Goal: Navigation & Orientation: Find specific page/section

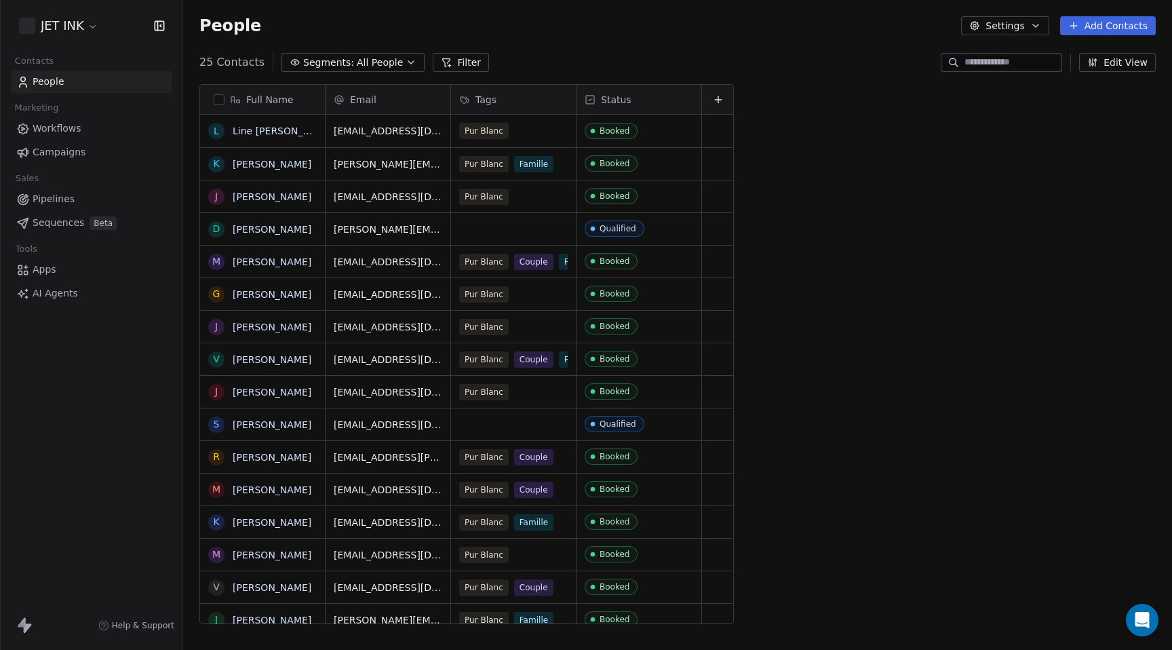
scroll to position [572, 989]
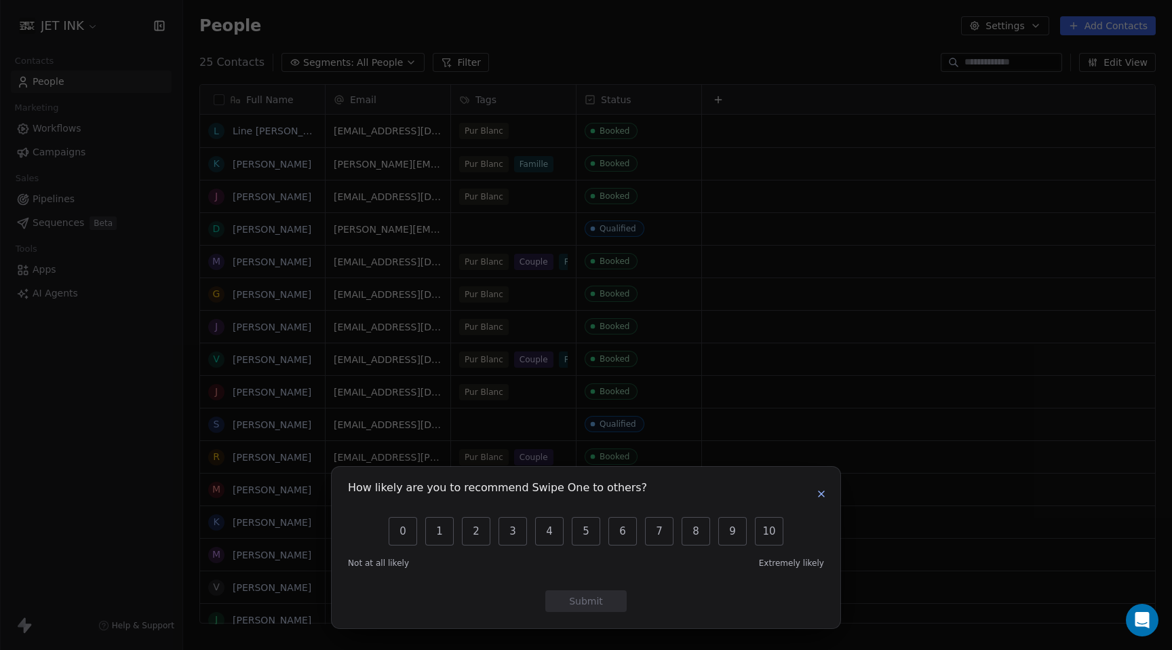
click at [823, 494] on icon "button" at bounding box center [821, 493] width 11 height 11
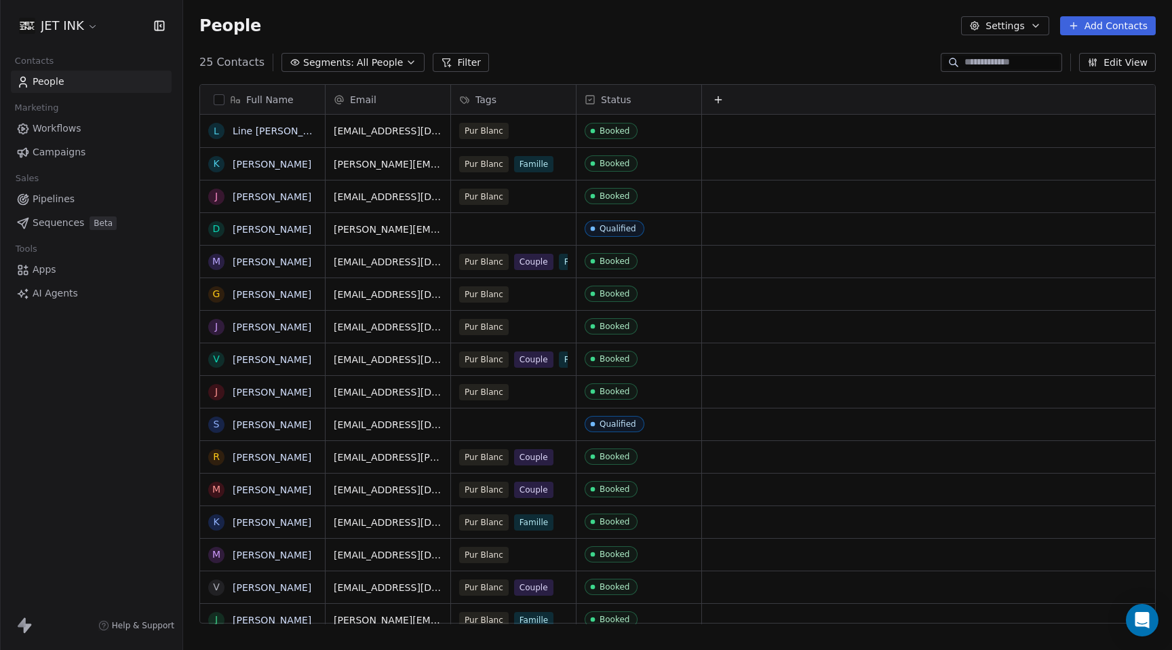
click at [57, 155] on span "Campaigns" at bounding box center [59, 152] width 53 height 14
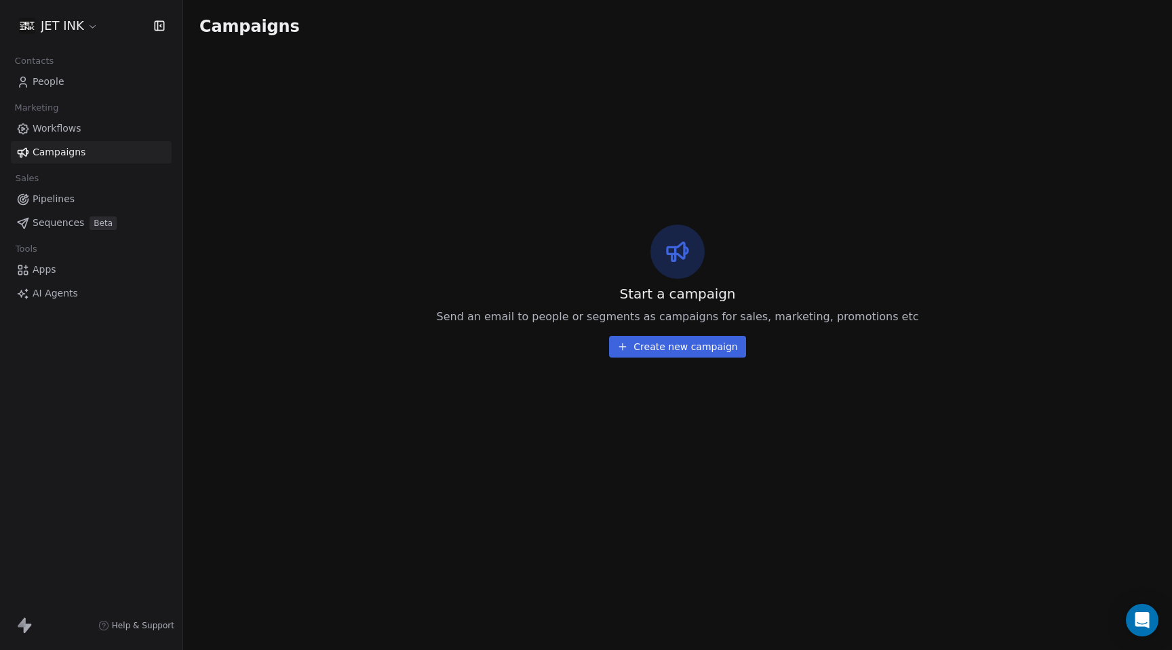
click at [57, 130] on span "Workflows" at bounding box center [57, 128] width 49 height 14
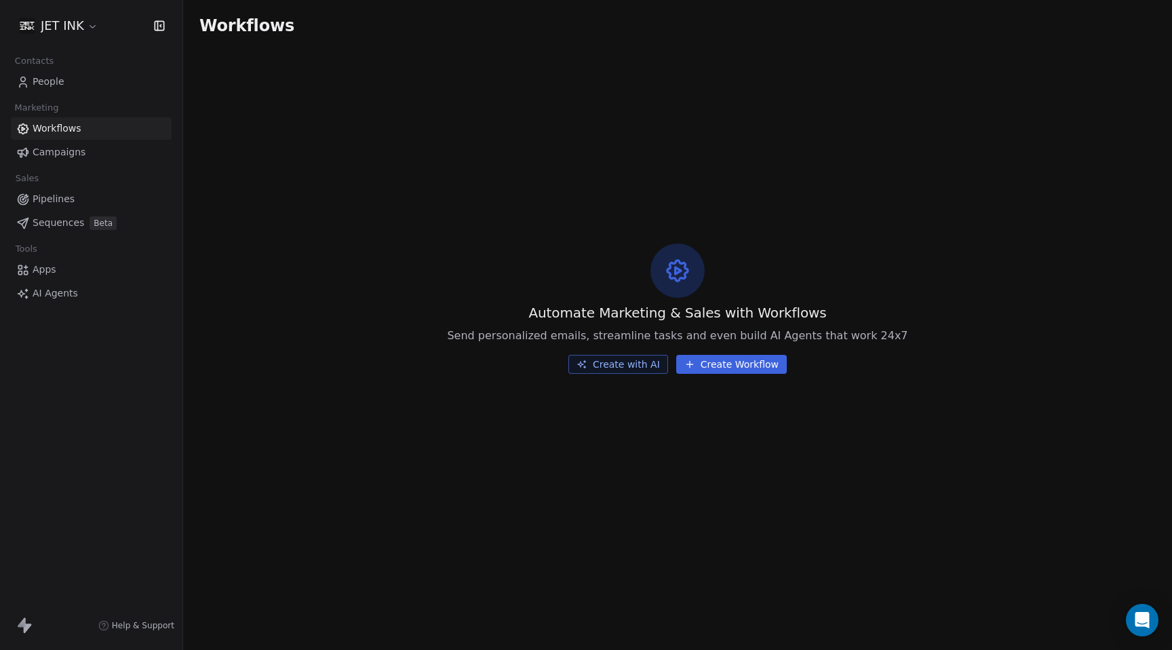
click at [50, 85] on span "People" at bounding box center [49, 82] width 32 height 14
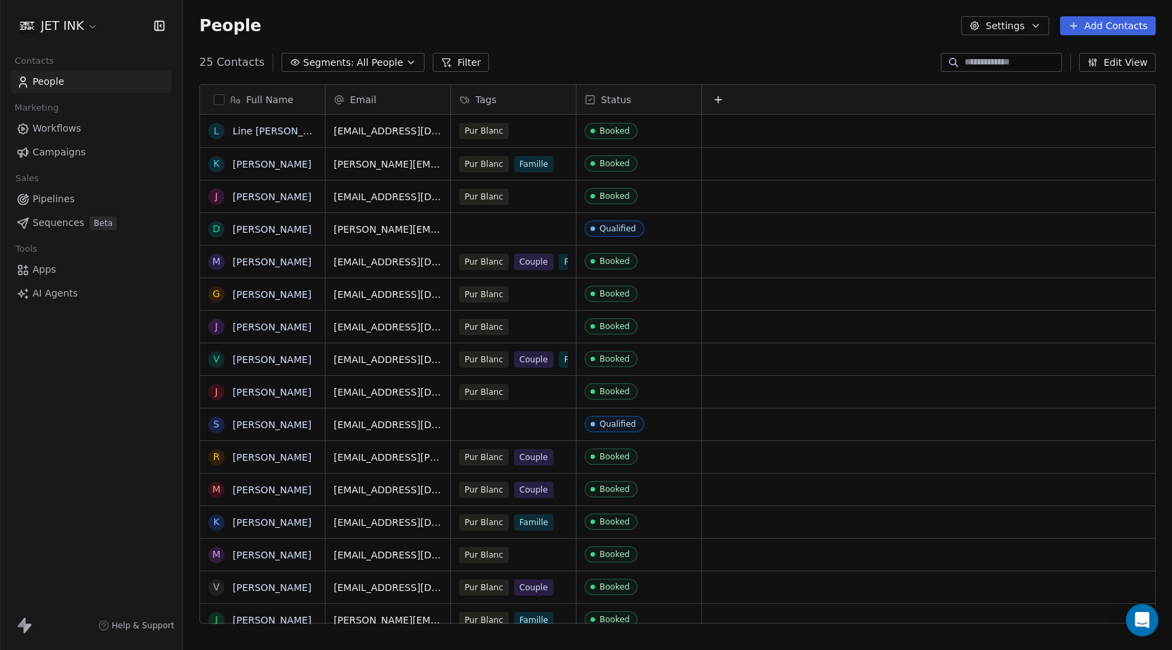
scroll to position [572, 989]
click at [408, 61] on icon "button" at bounding box center [410, 62] width 5 height 3
click at [435, 33] on html "JET INK Contacts People Marketing Workflows Campaigns Sales Pipelines Sequences…" at bounding box center [586, 325] width 1172 height 650
click at [448, 62] on button "Filter" at bounding box center [461, 62] width 56 height 19
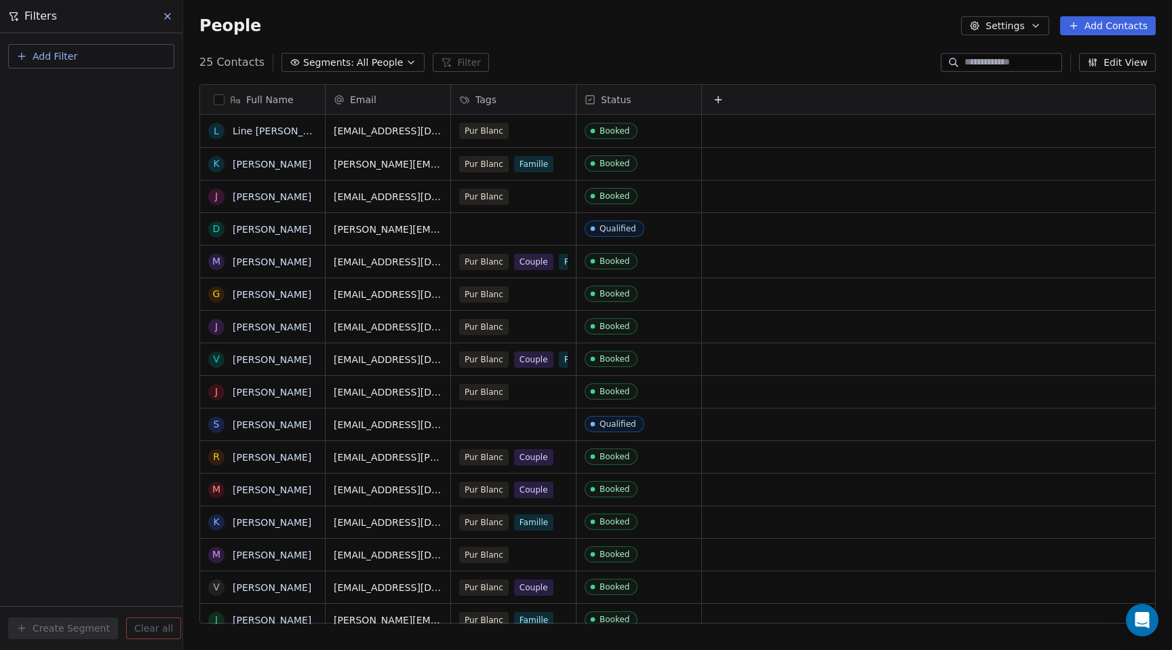
click at [389, 14] on div "People Settings Add Contacts" at bounding box center [677, 26] width 989 height 52
click at [649, 49] on div "People Settings Add Contacts" at bounding box center [677, 26] width 989 height 52
click at [780, 47] on div "People Settings Add Contacts" at bounding box center [677, 26] width 989 height 52
click at [168, 18] on icon at bounding box center [167, 16] width 11 height 11
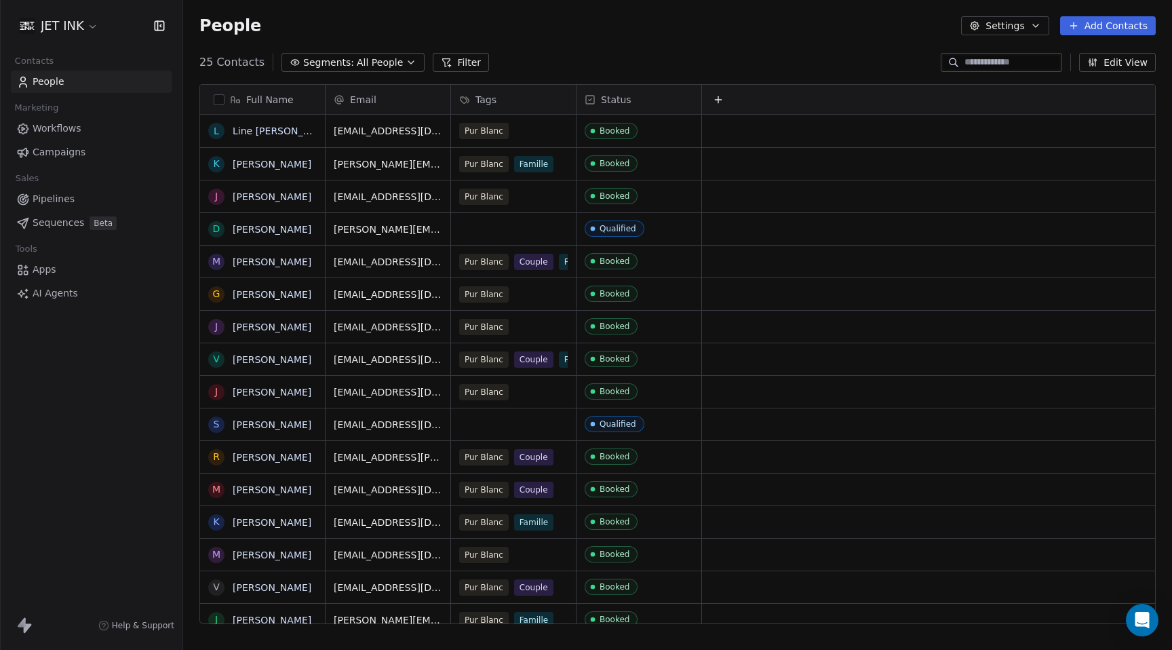
click at [60, 201] on span "Pipelines" at bounding box center [54, 199] width 42 height 14
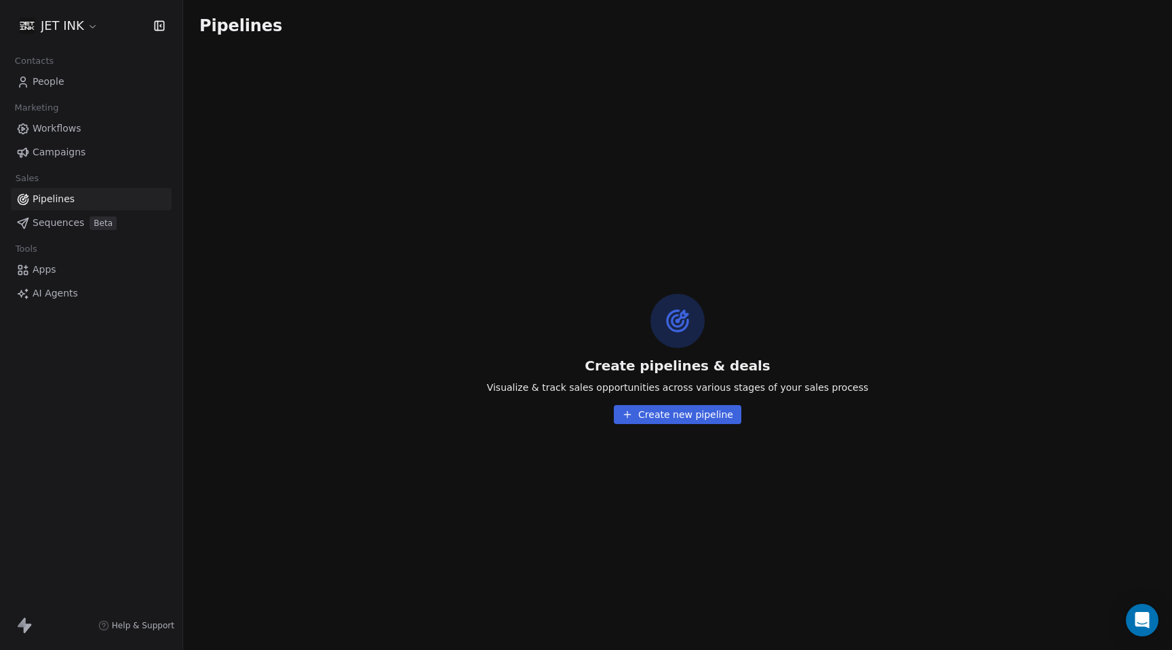
click at [47, 82] on span "People" at bounding box center [49, 82] width 32 height 14
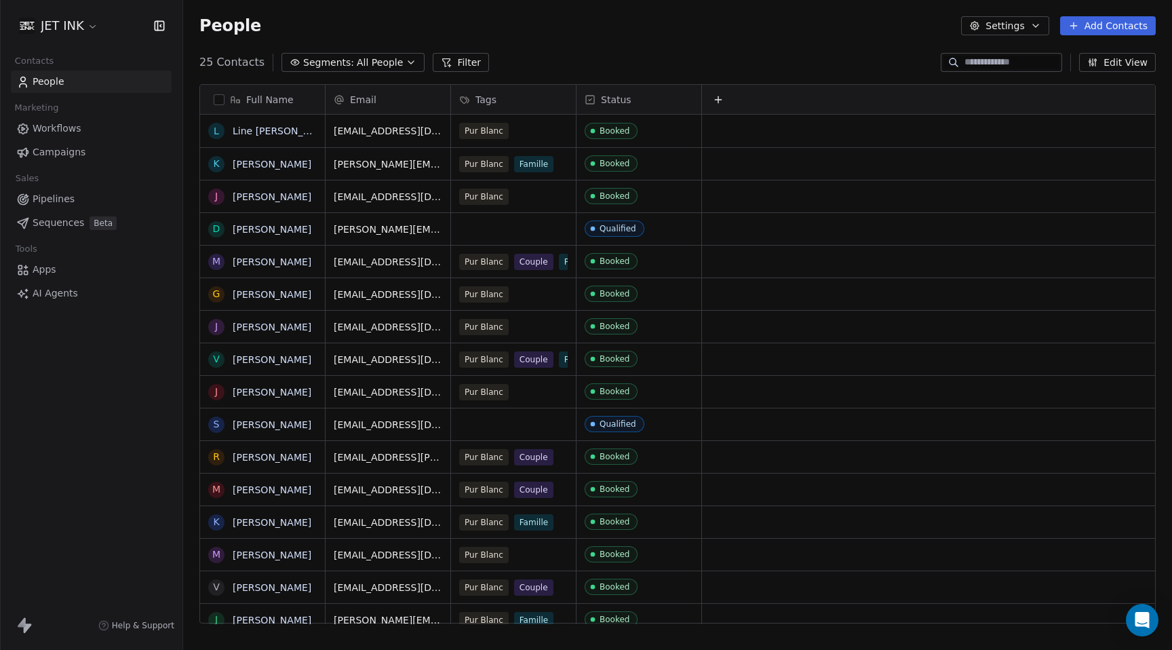
click at [1118, 64] on button "Edit View" at bounding box center [1117, 62] width 77 height 19
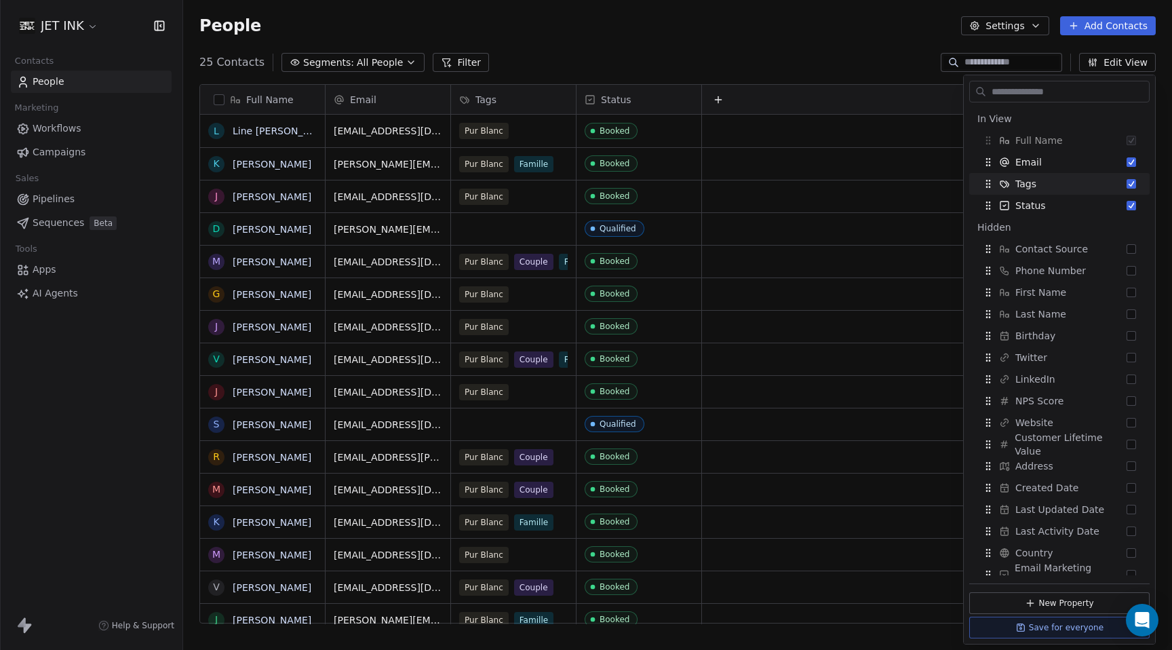
click at [845, 33] on div "People Settings Add Contacts" at bounding box center [677, 25] width 956 height 19
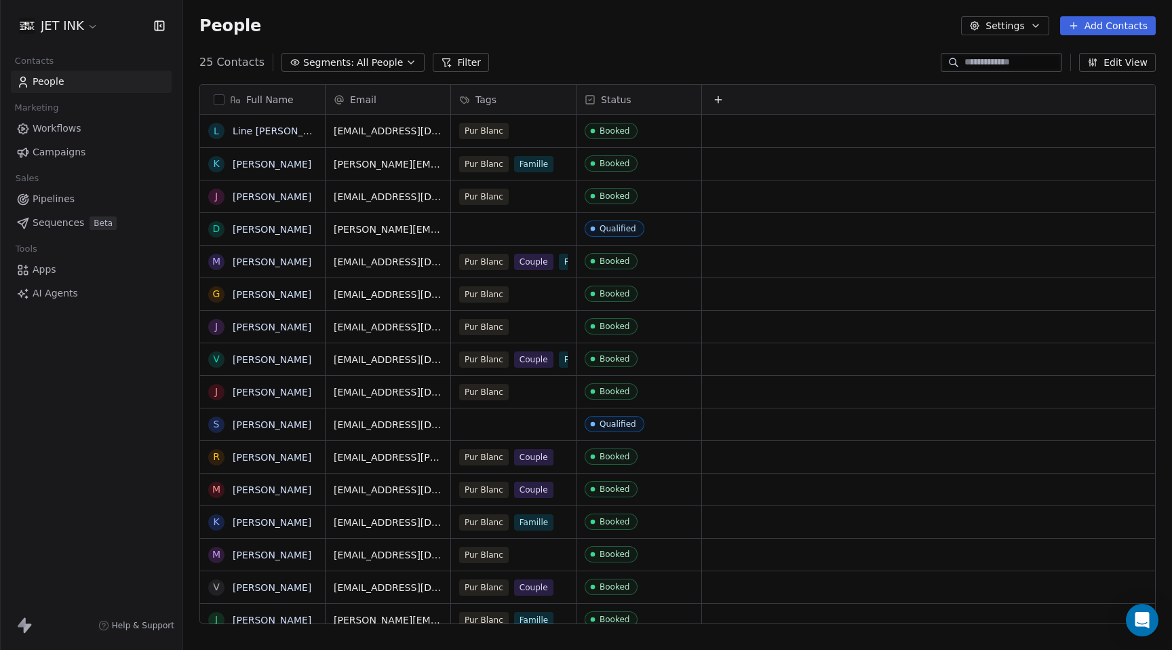
click at [1119, 61] on button "Edit View" at bounding box center [1117, 62] width 77 height 19
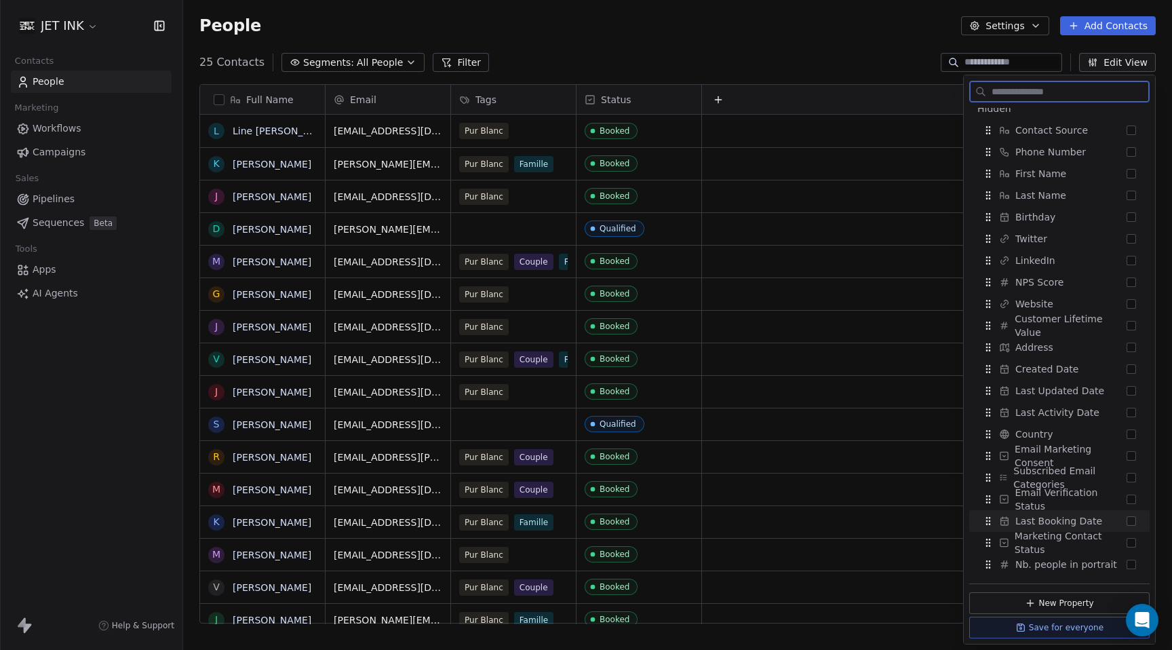
click at [1131, 520] on button "Suggestions" at bounding box center [1130, 520] width 9 height 9
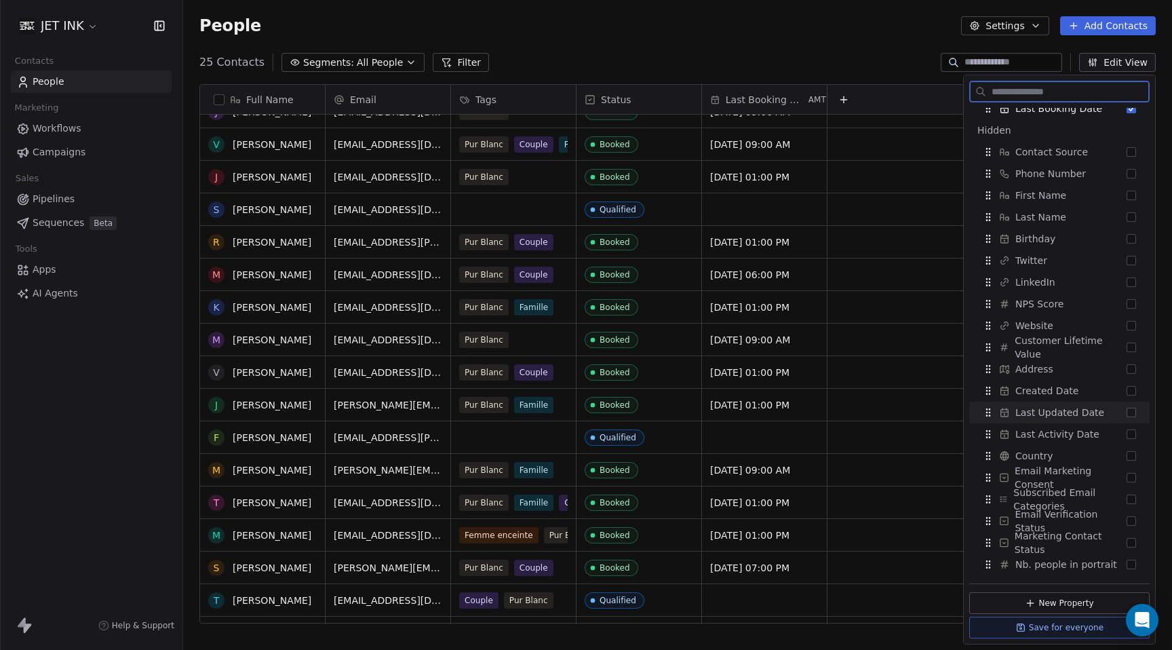
scroll to position [304, 0]
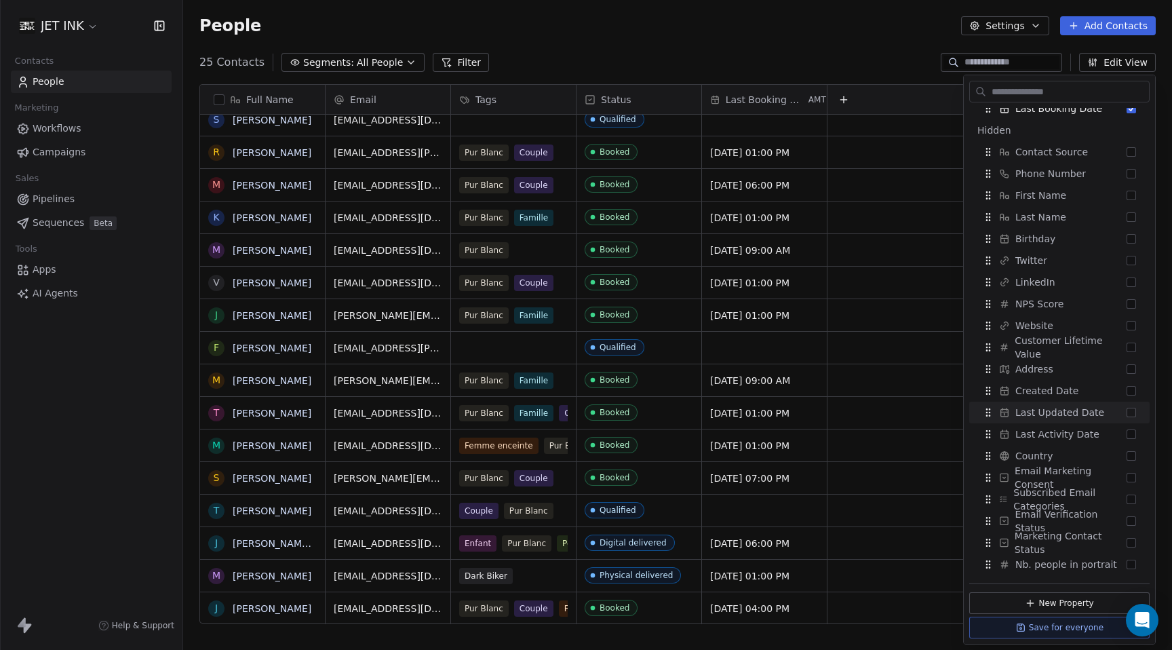
click at [766, 96] on span "Last Booking Date" at bounding box center [766, 100] width 80 height 14
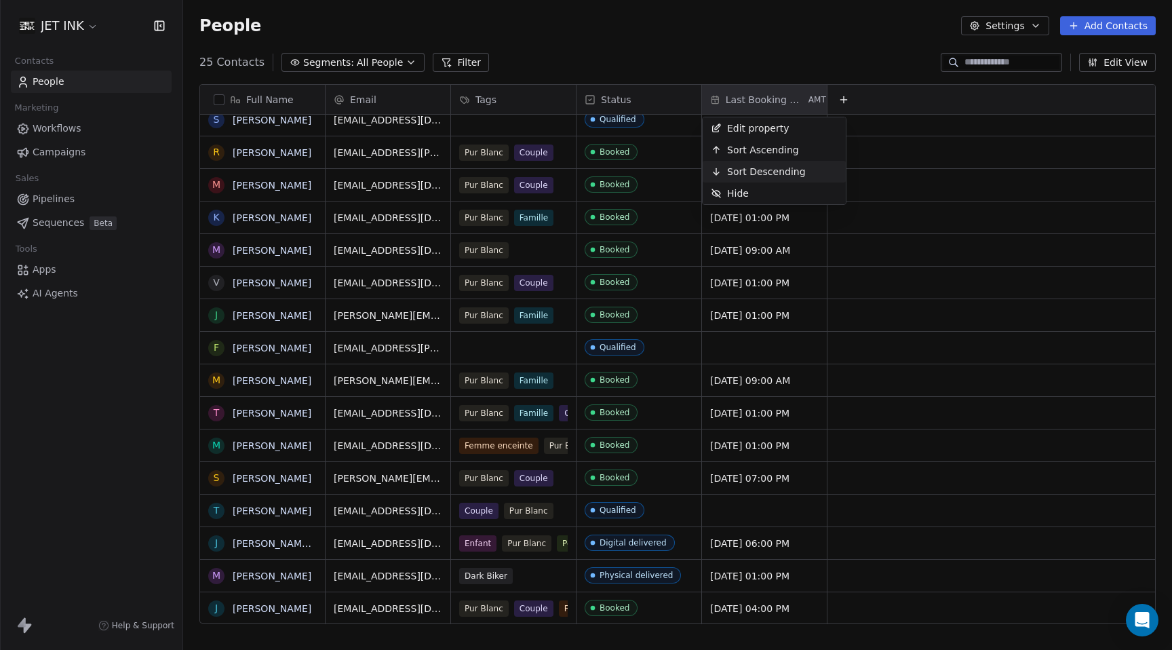
click at [763, 168] on span "Sort Descending" at bounding box center [766, 172] width 79 height 14
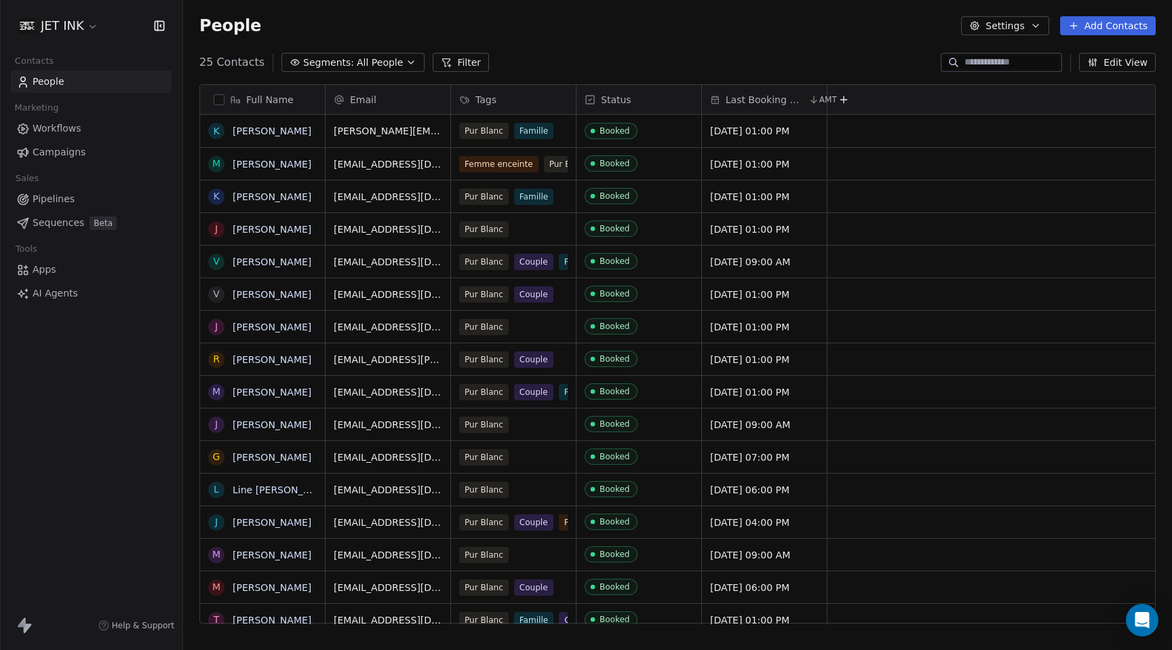
scroll to position [572, 989]
click at [762, 98] on span "Last Booking Date" at bounding box center [766, 100] width 80 height 14
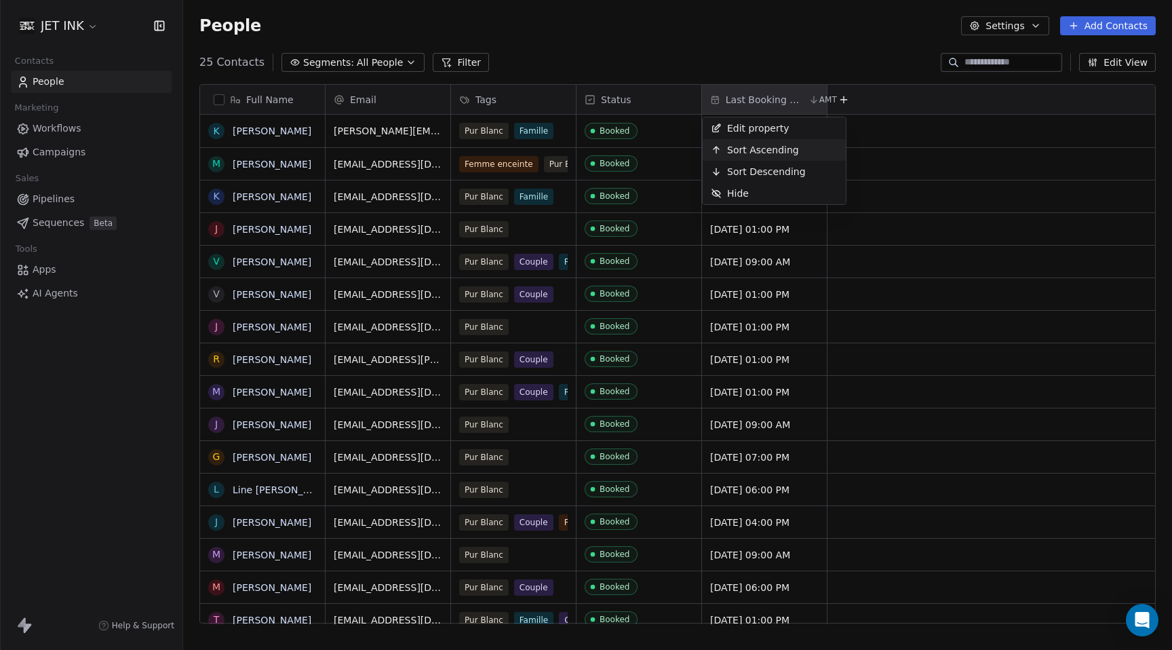
click at [765, 151] on span "Sort Ascending" at bounding box center [763, 150] width 72 height 14
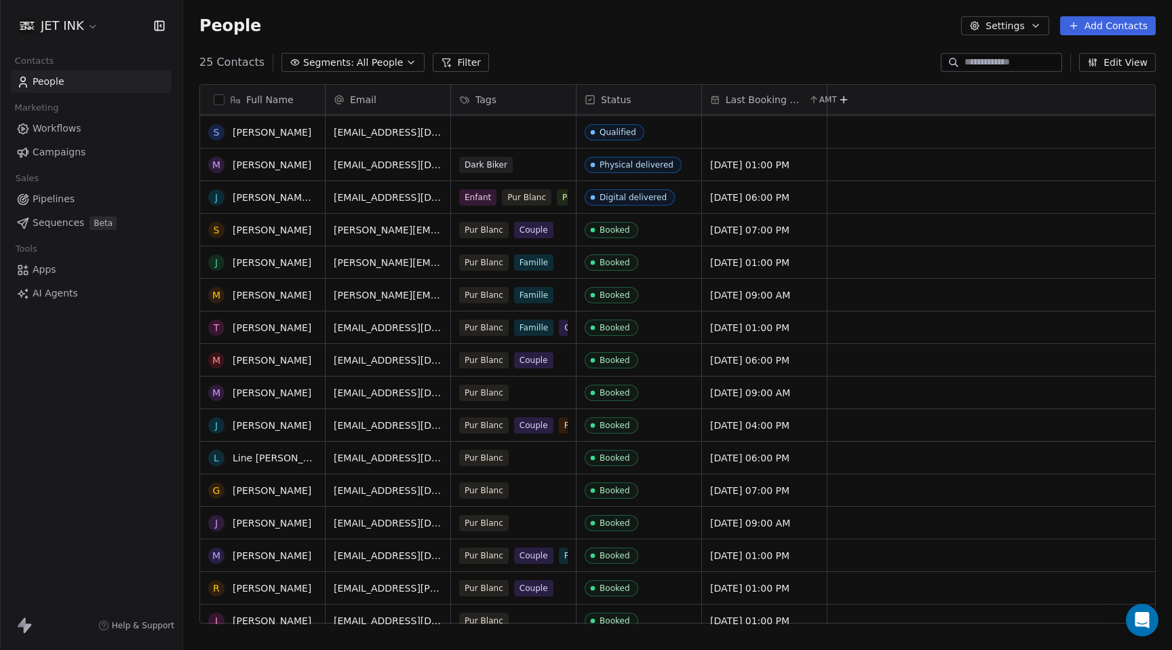
scroll to position [97, 0]
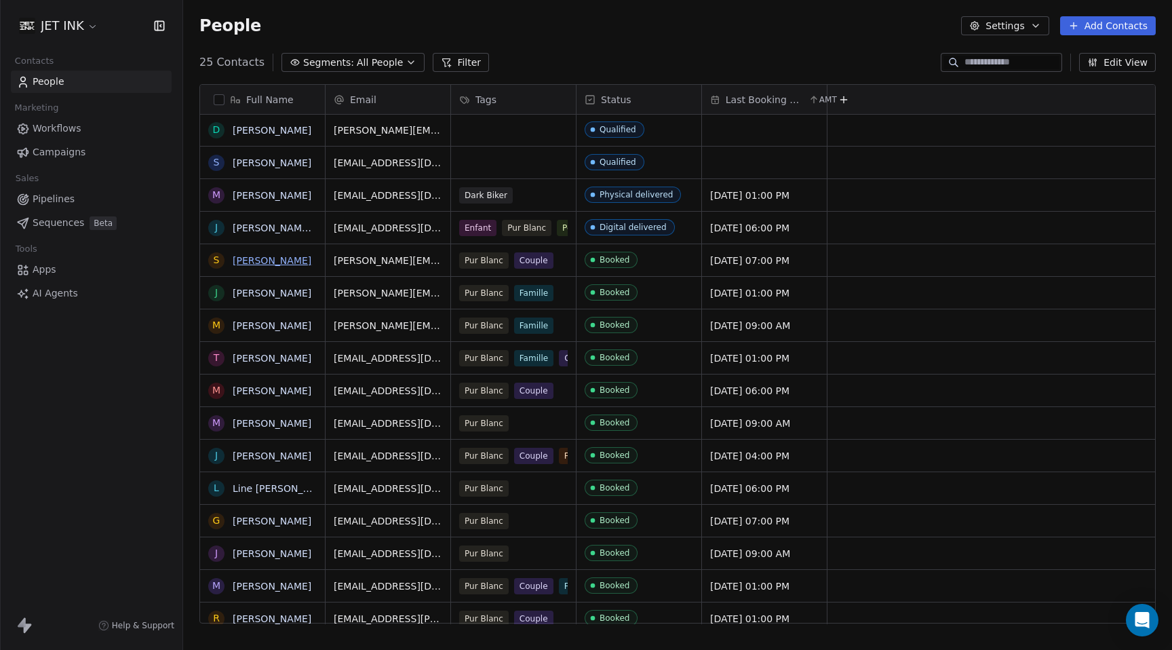
click at [275, 263] on link "[PERSON_NAME]" at bounding box center [272, 260] width 79 height 11
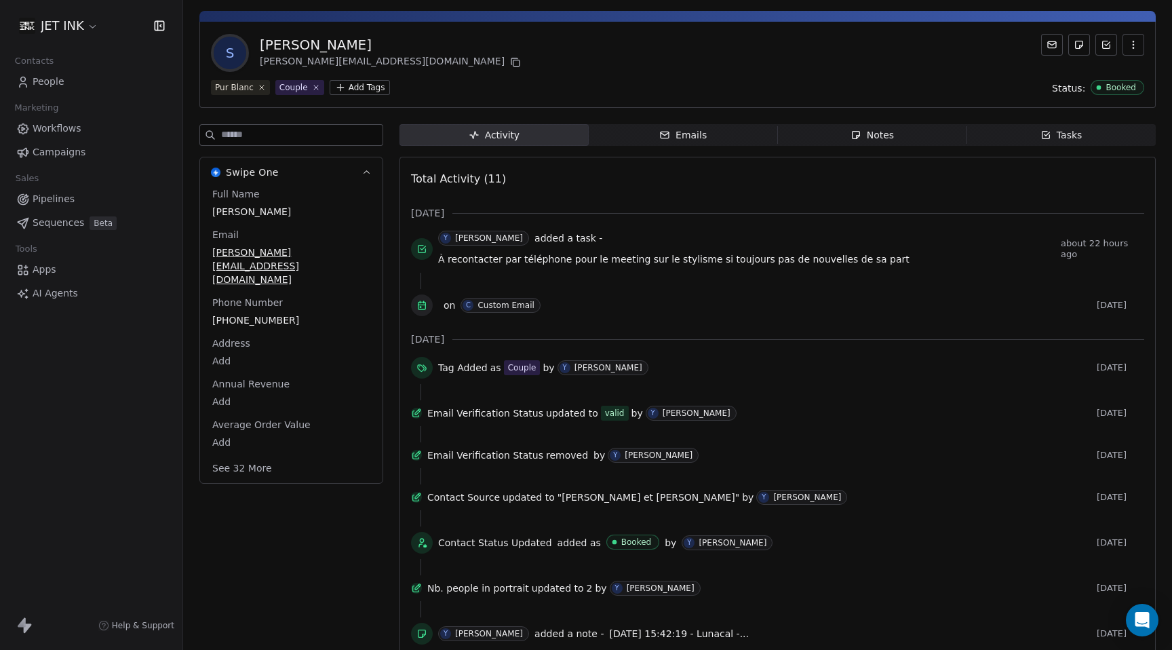
scroll to position [37, 0]
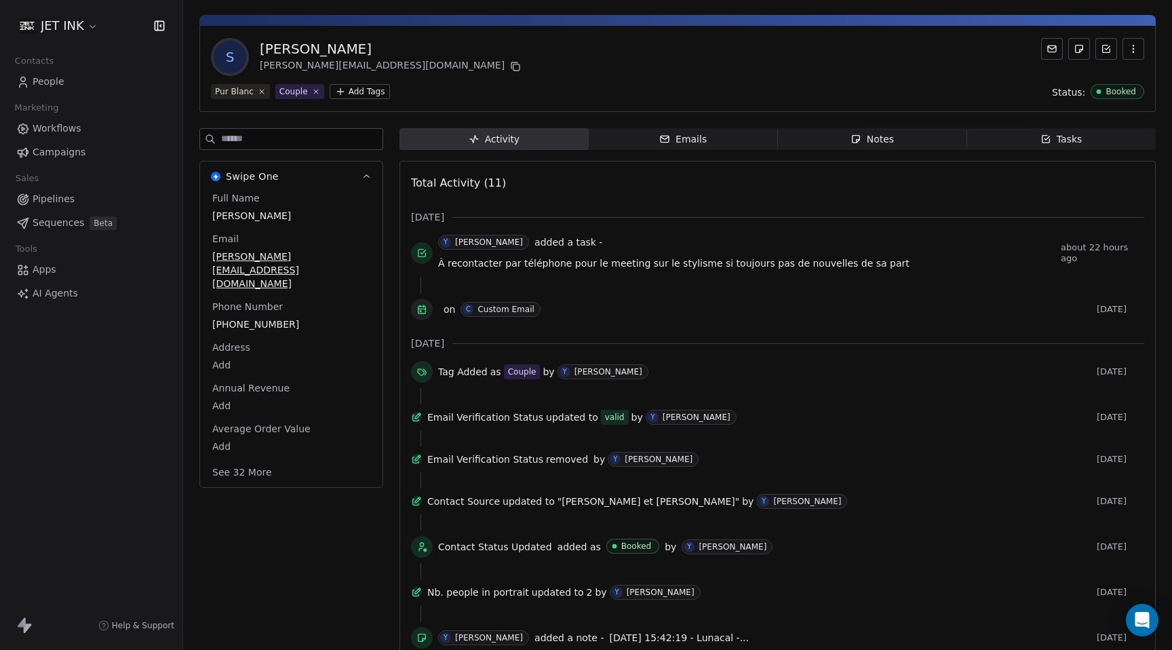
click at [884, 139] on div "Notes" at bounding box center [871, 139] width 43 height 14
